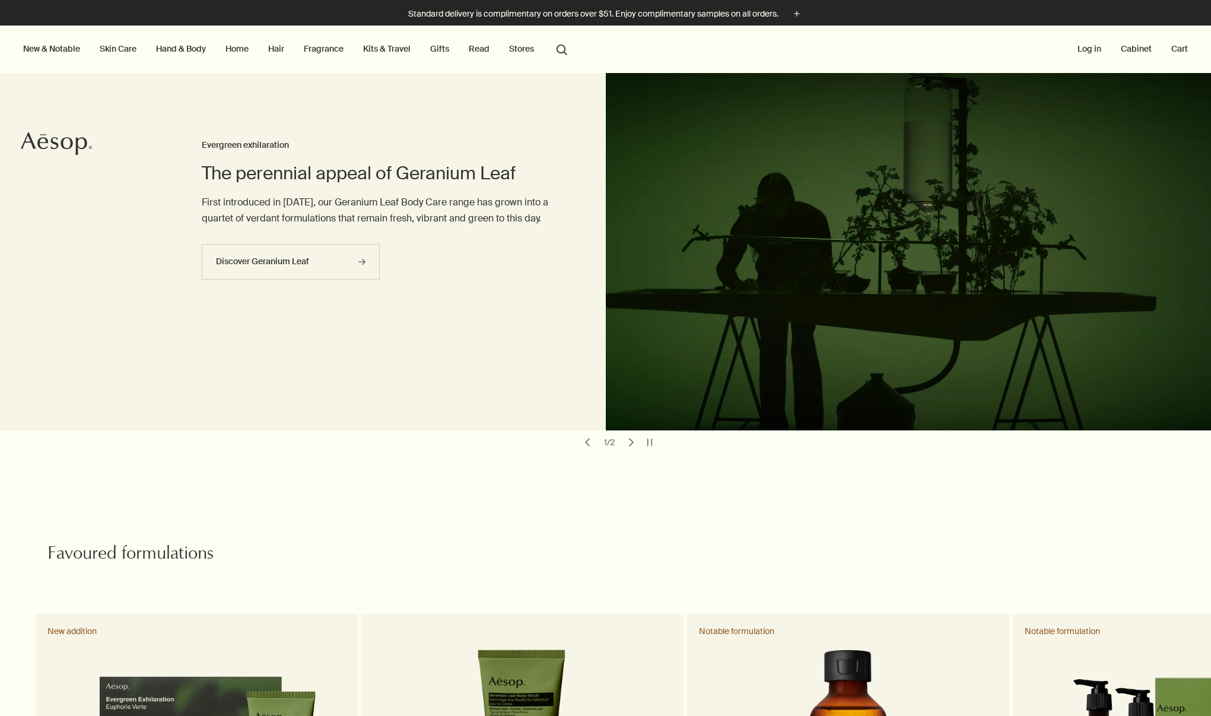
click at [169, 49] on link "Hand & Body" at bounding box center [181, 48] width 55 height 15
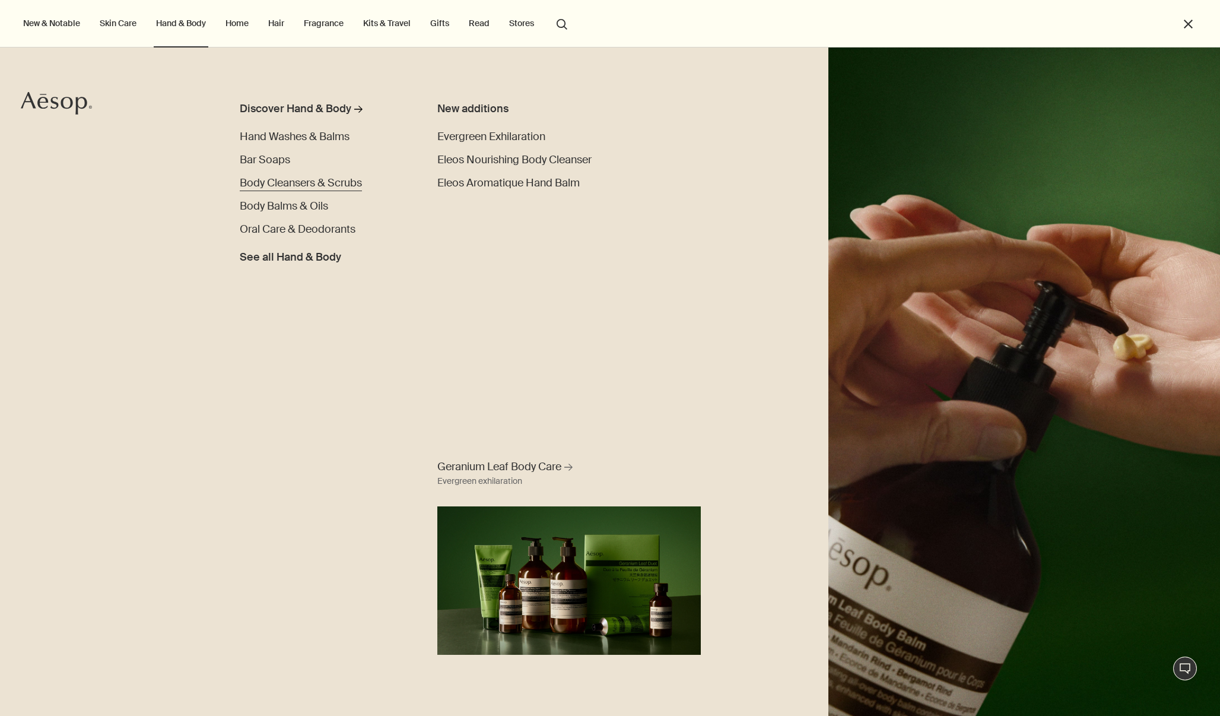
click at [282, 179] on span "Body Cleansers & Scrubs" at bounding box center [301, 183] width 122 height 14
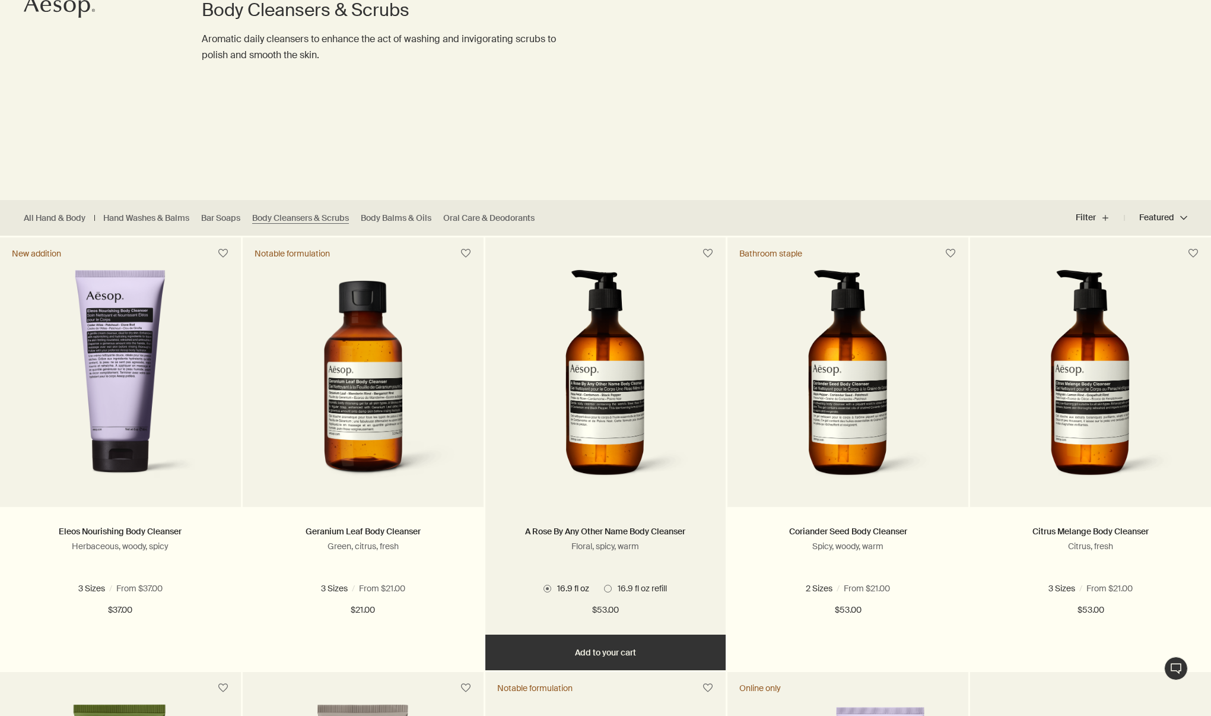
scroll to position [201, 0]
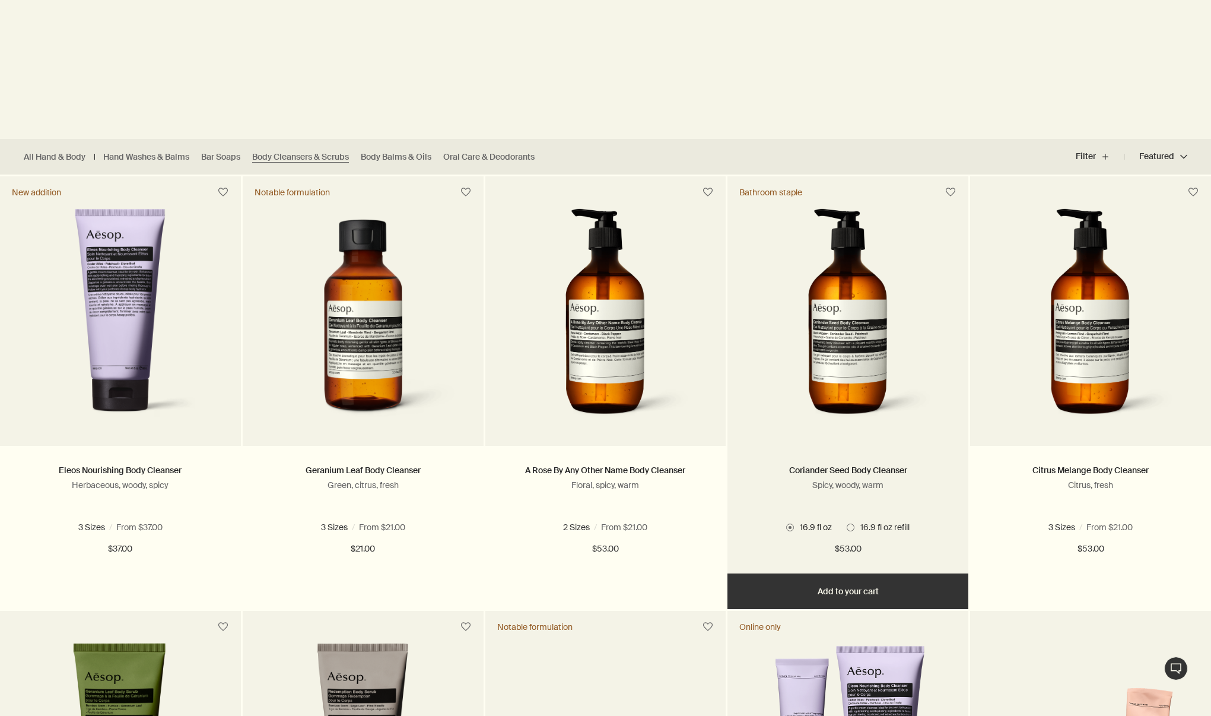
click at [850, 528] on span at bounding box center [851, 527] width 8 height 8
click at [847, 715] on input "16.9 fl oz refill" at bounding box center [847, 727] width 0 height 8
click at [794, 528] on span "16.9 fl oz" at bounding box center [813, 527] width 38 height 11
click at [786, 715] on input "16.9 fl oz" at bounding box center [786, 727] width 0 height 8
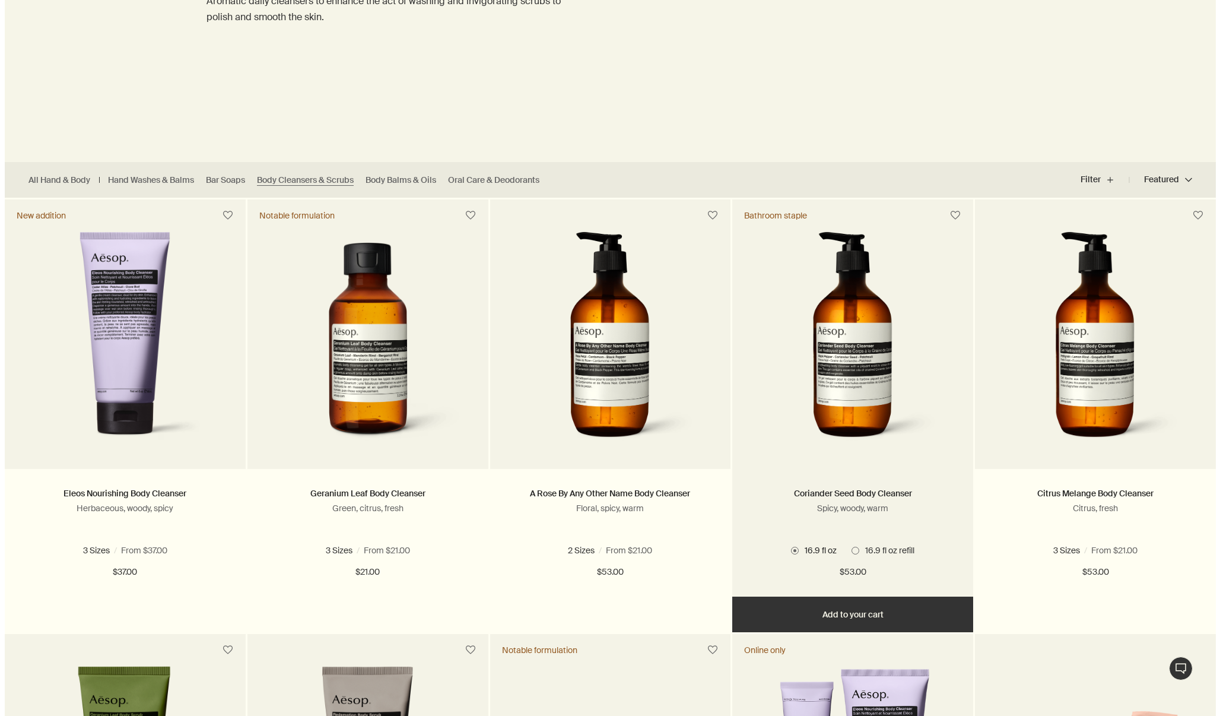
scroll to position [0, 0]
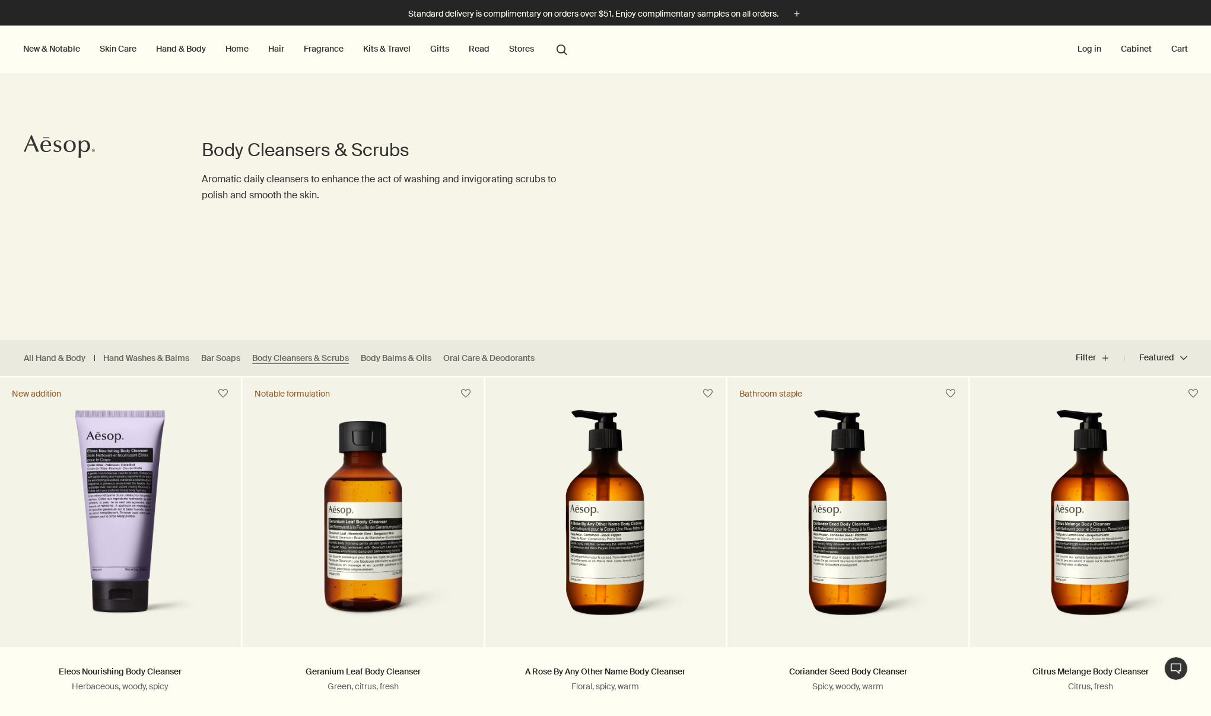
click at [180, 51] on link "Hand & Body" at bounding box center [181, 48] width 55 height 15
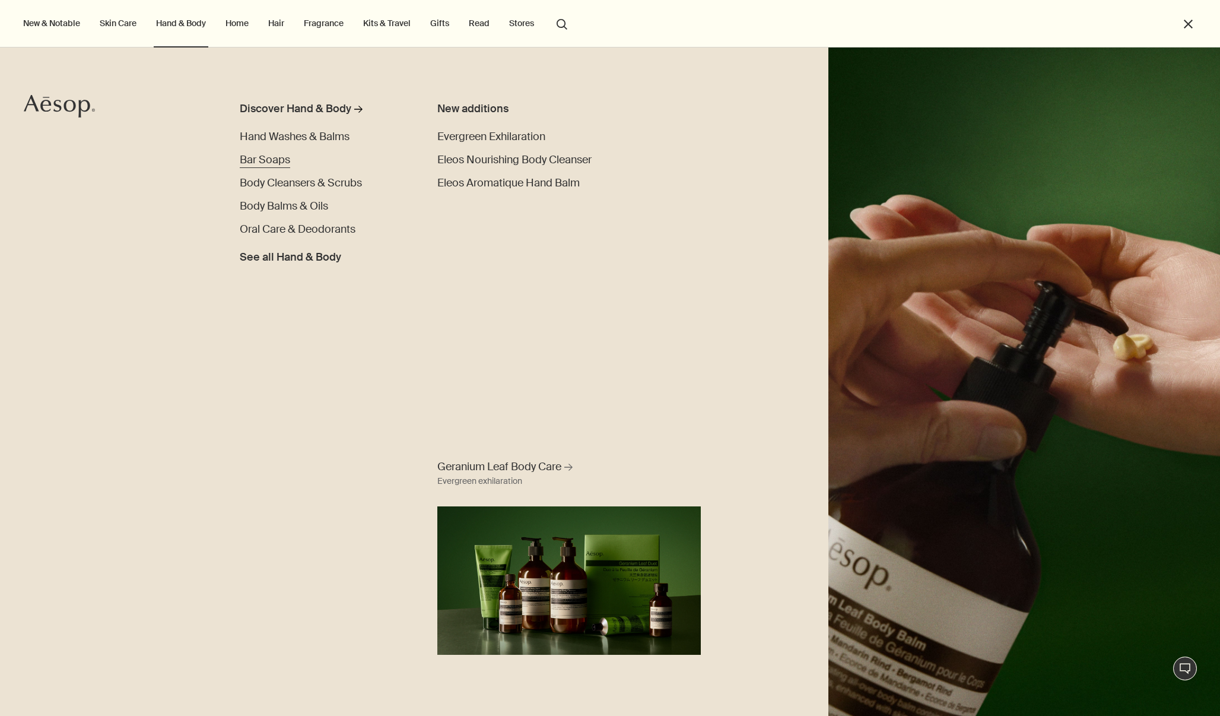
click at [280, 160] on span "Bar Soaps" at bounding box center [265, 160] width 50 height 14
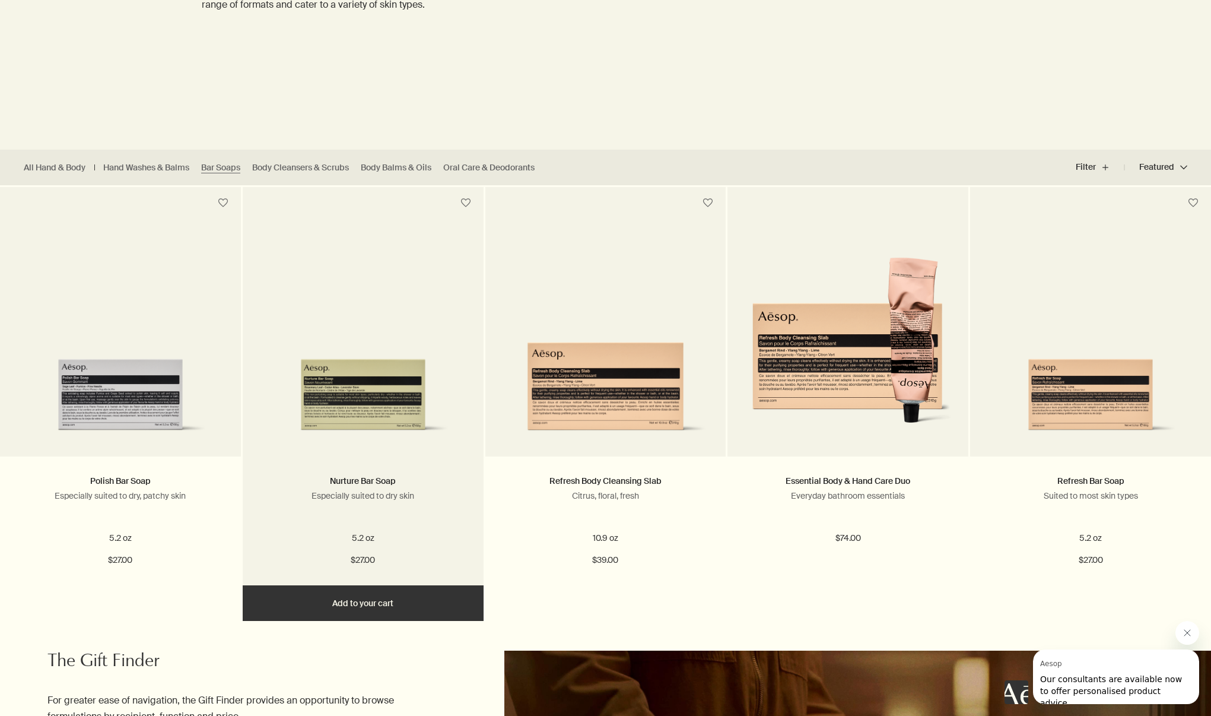
click at [415, 387] on img at bounding box center [363, 376] width 205 height 125
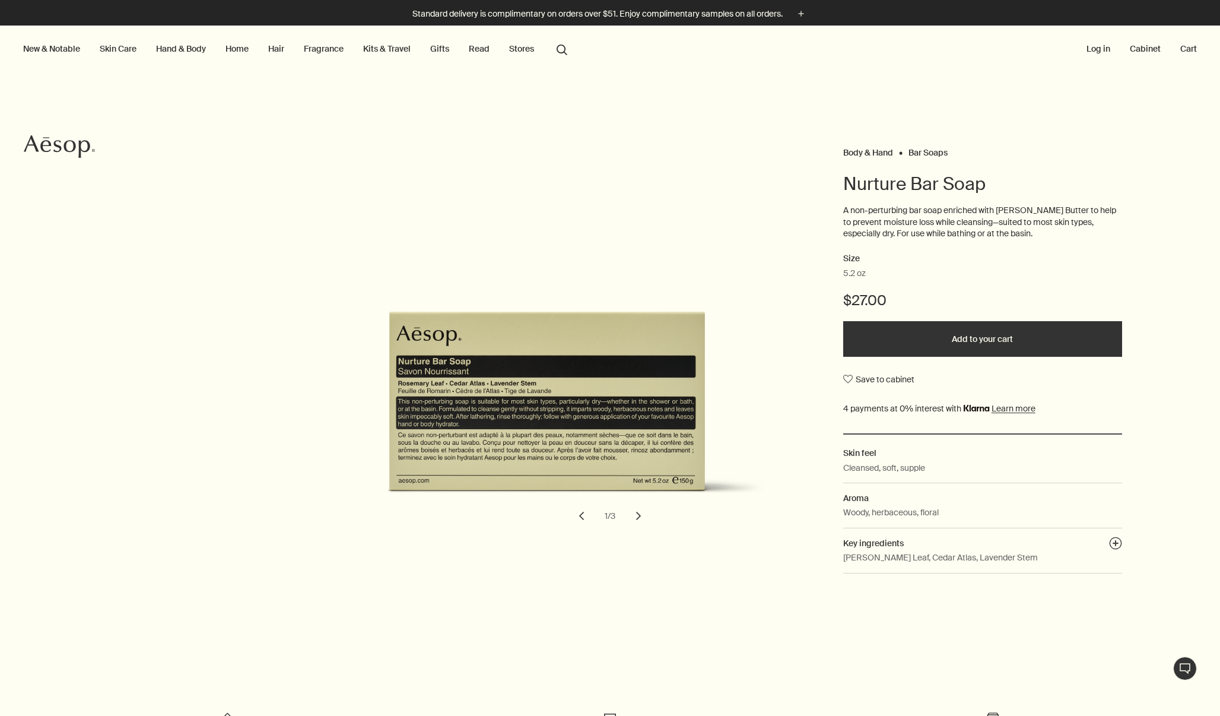
click at [637, 509] on button "chevron" at bounding box center [639, 516] width 26 height 26
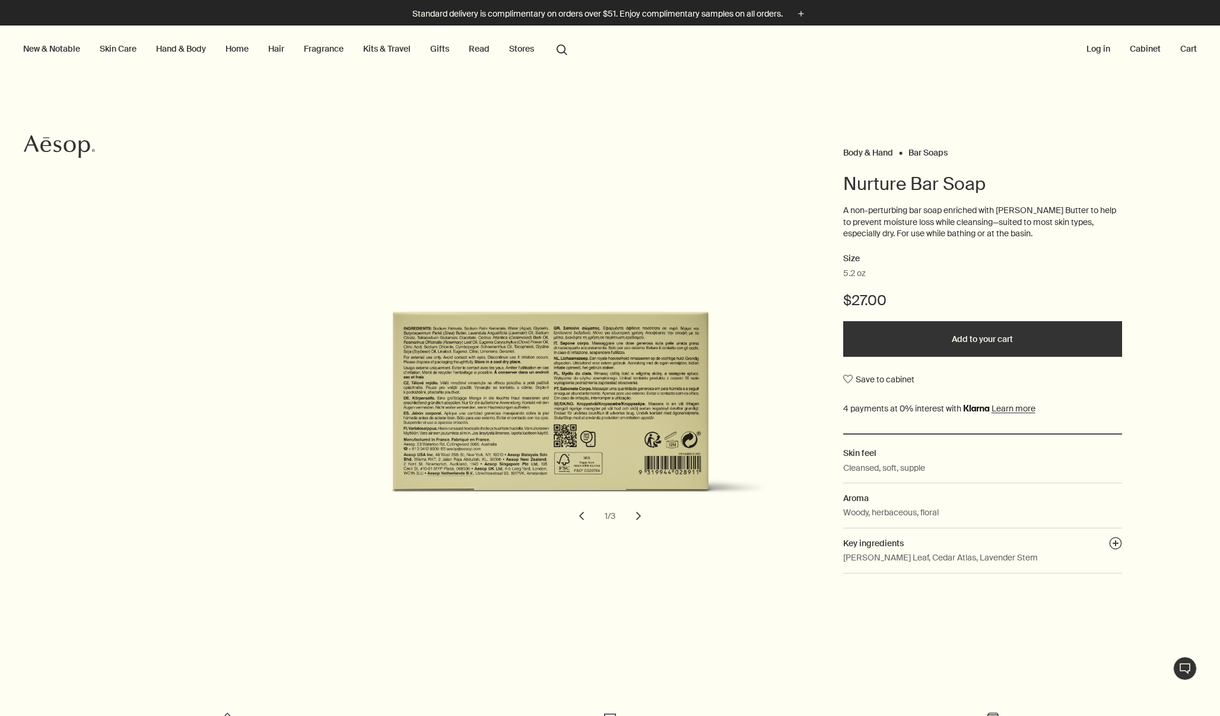
click at [637, 509] on button "chevron" at bounding box center [639, 516] width 26 height 26
